Goal: Information Seeking & Learning: Learn about a topic

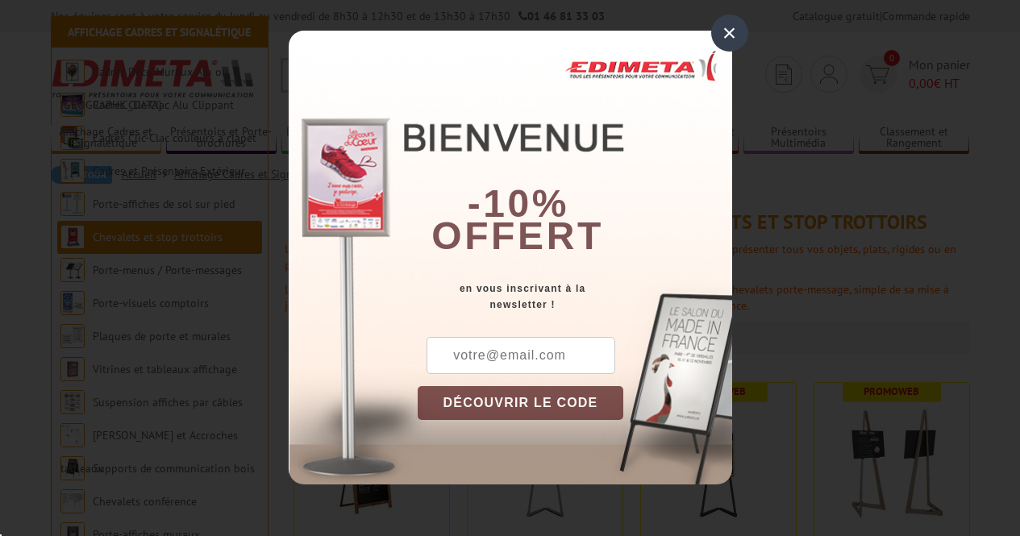
scroll to position [206, 0]
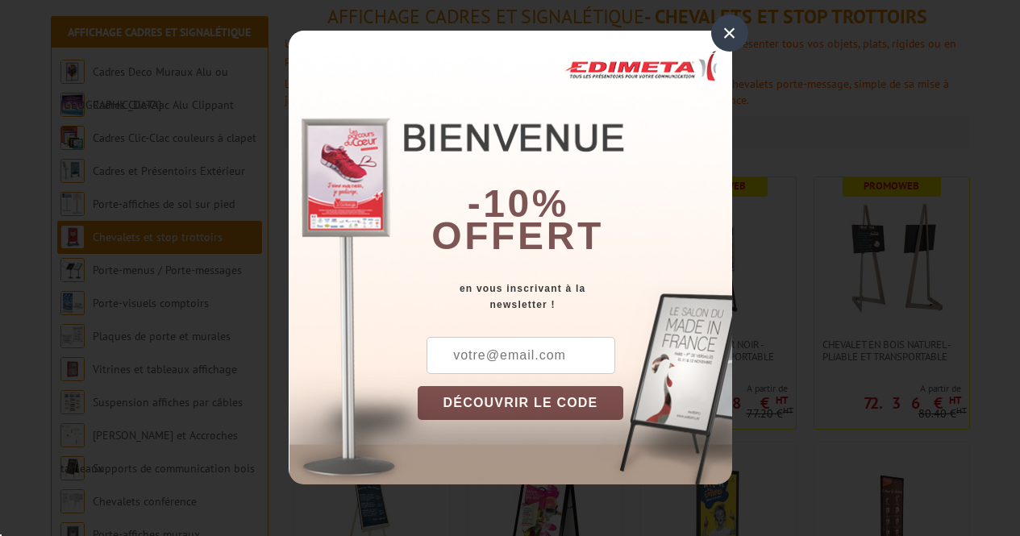
click at [733, 34] on div "×" at bounding box center [729, 33] width 37 height 37
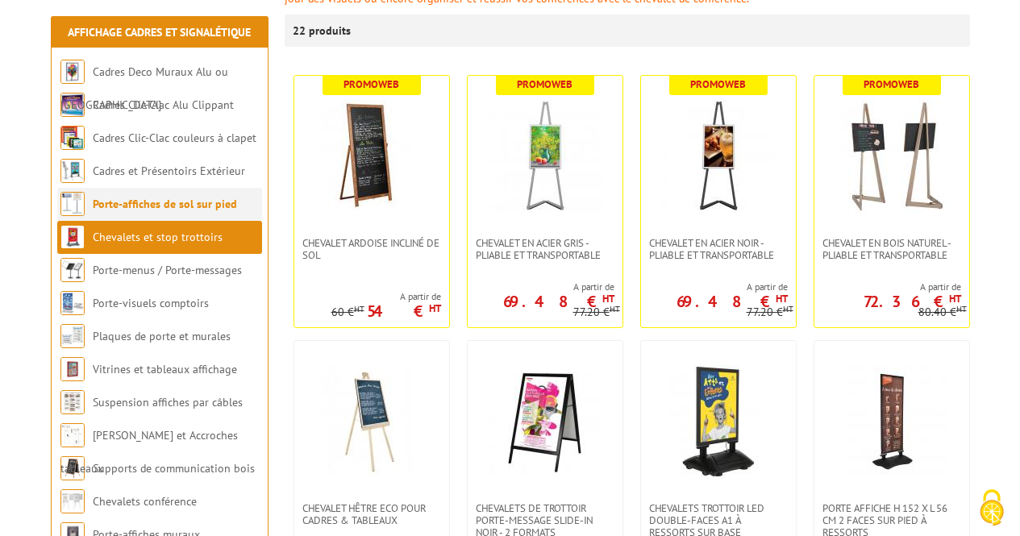
scroll to position [306, 0]
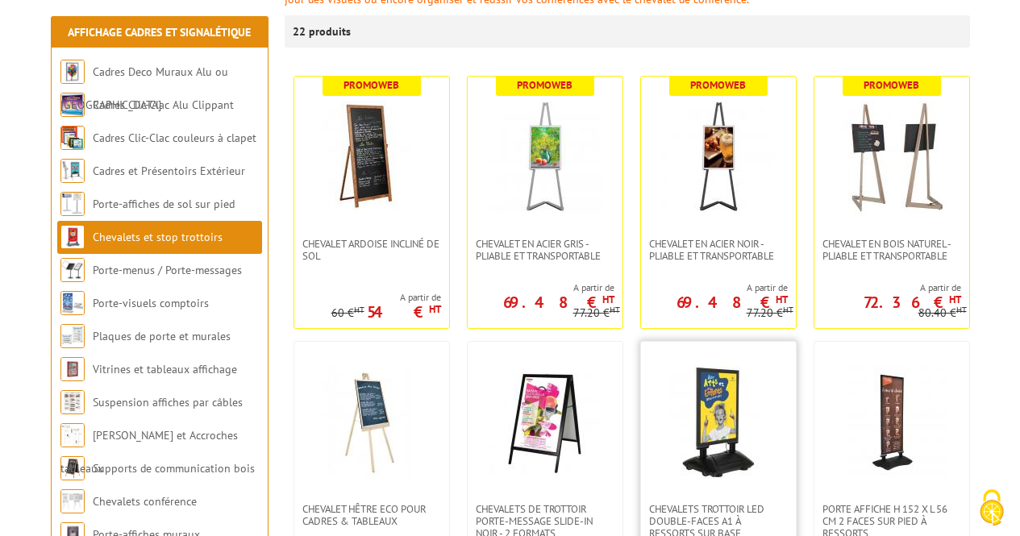
click at [722, 391] on img at bounding box center [718, 422] width 113 height 113
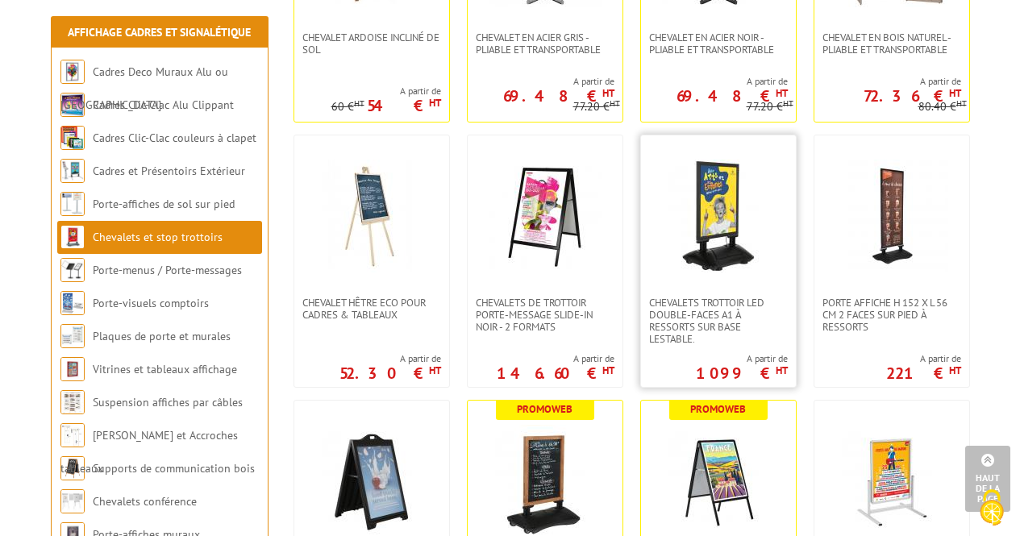
scroll to position [512, 0]
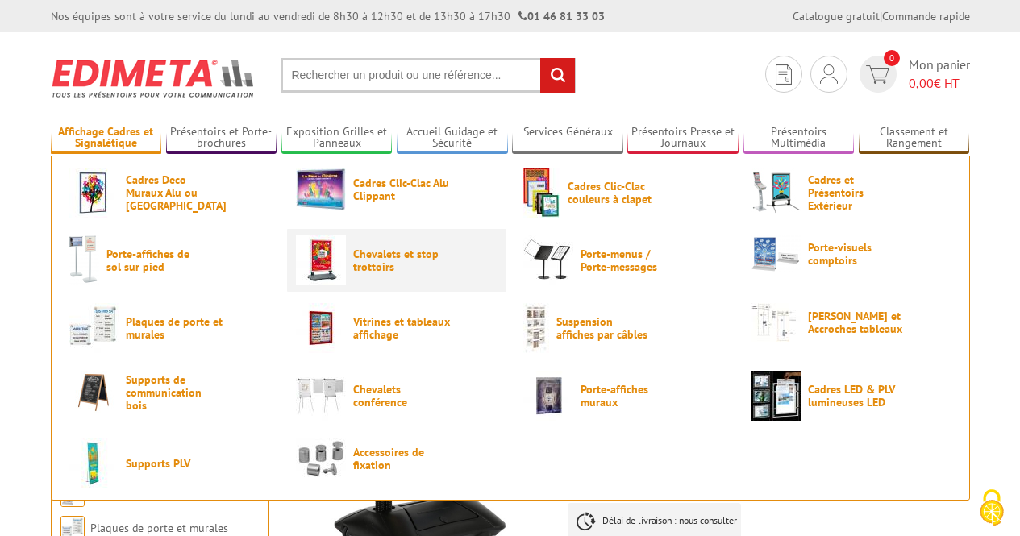
click at [361, 263] on span "Chevalets et stop trottoirs" at bounding box center [401, 261] width 97 height 26
